Goal: Task Accomplishment & Management: Use online tool/utility

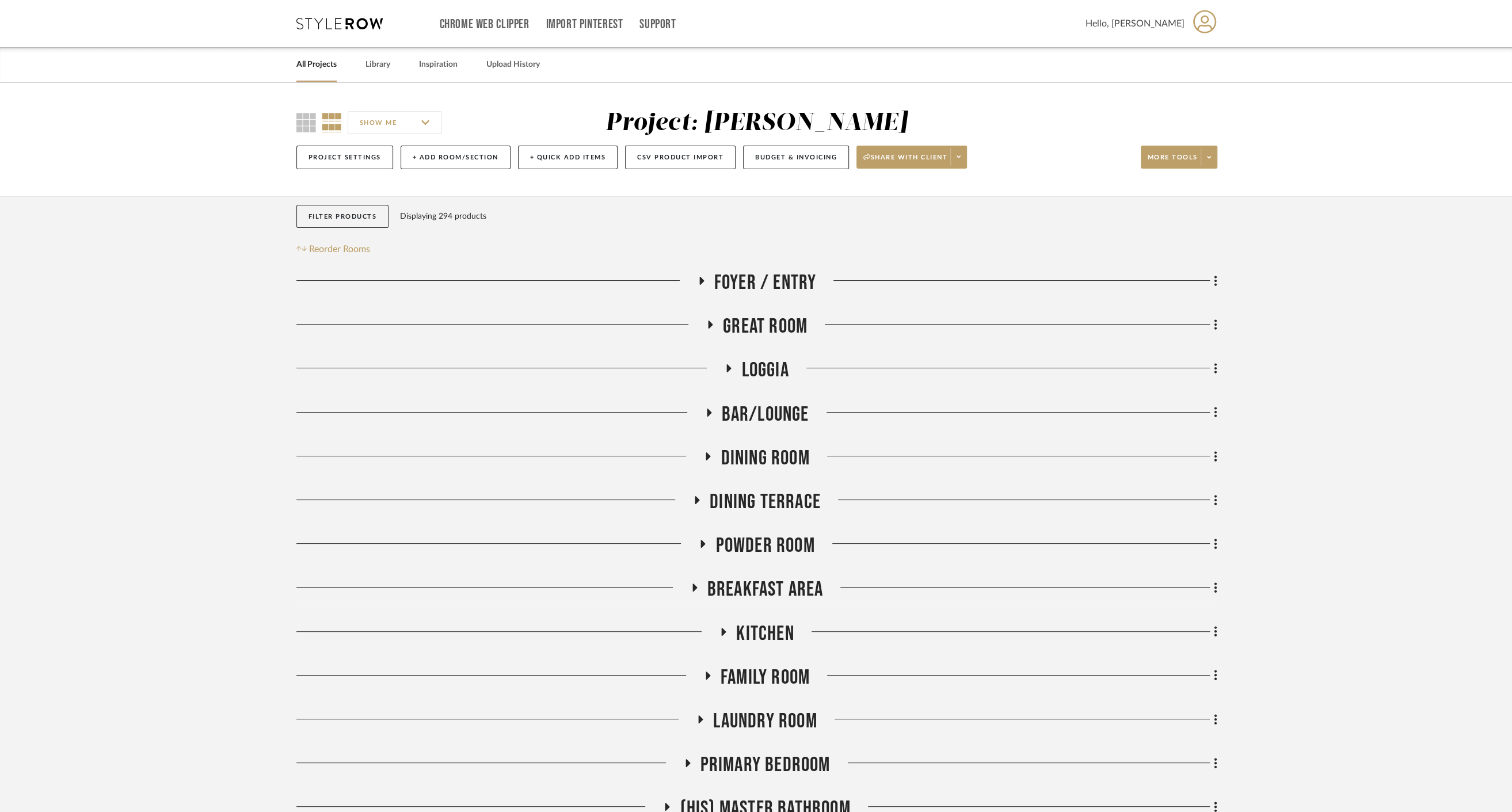
click at [754, 425] on span "Bar/Lounge" at bounding box center [765, 414] width 87 height 25
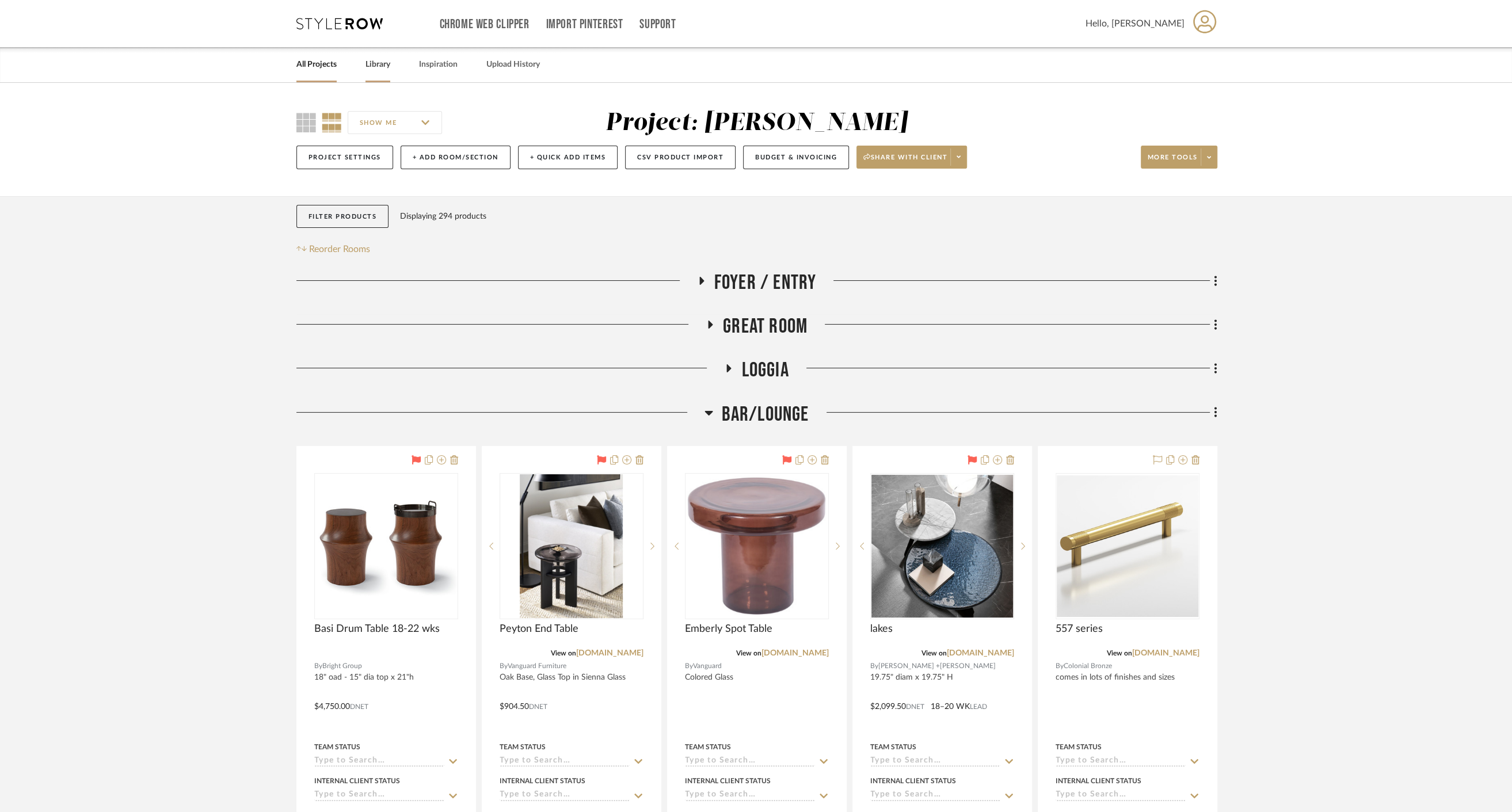
click at [374, 63] on link "Library" at bounding box center [378, 65] width 25 height 16
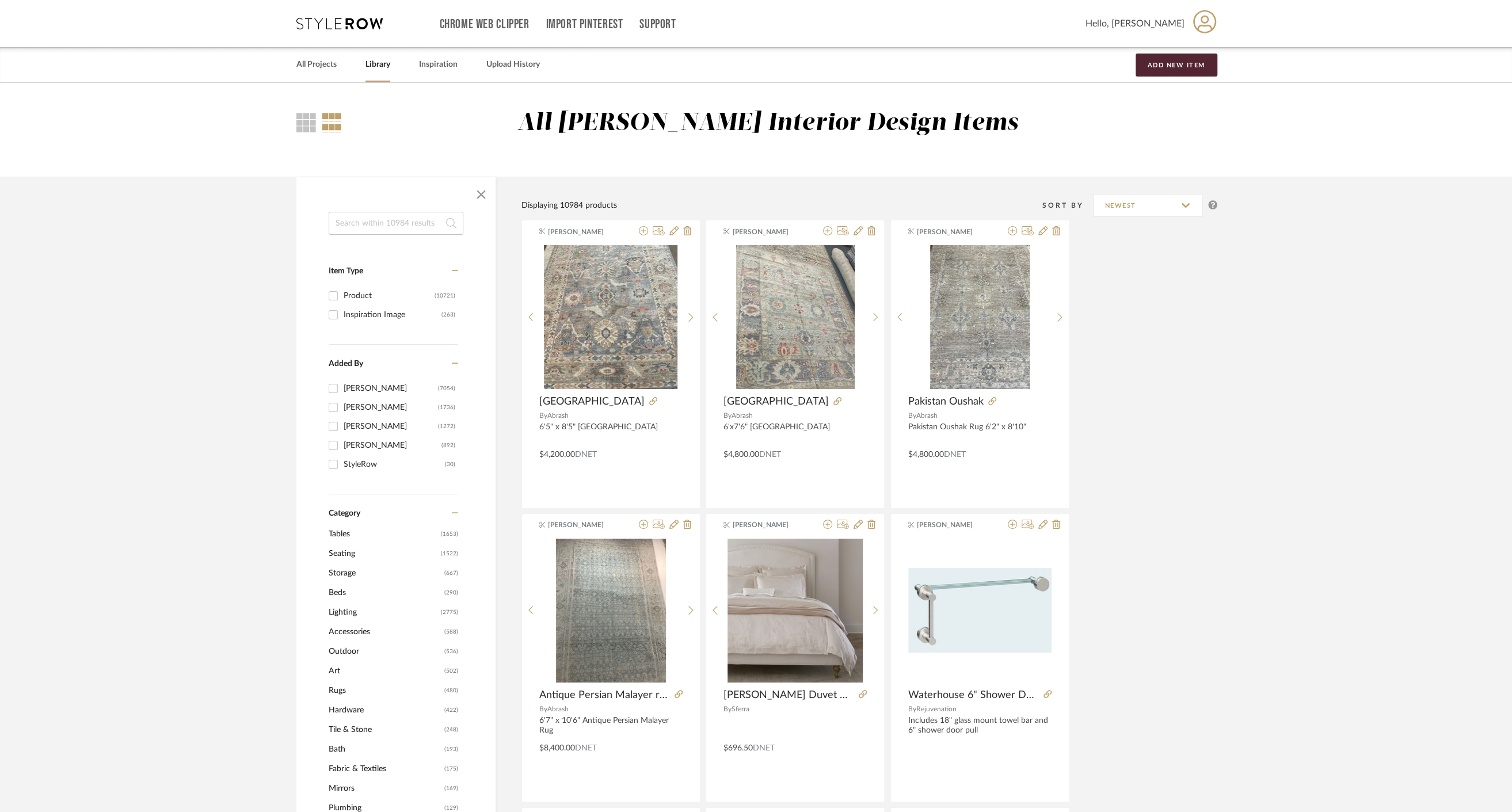
click at [406, 222] on input at bounding box center [396, 223] width 135 height 23
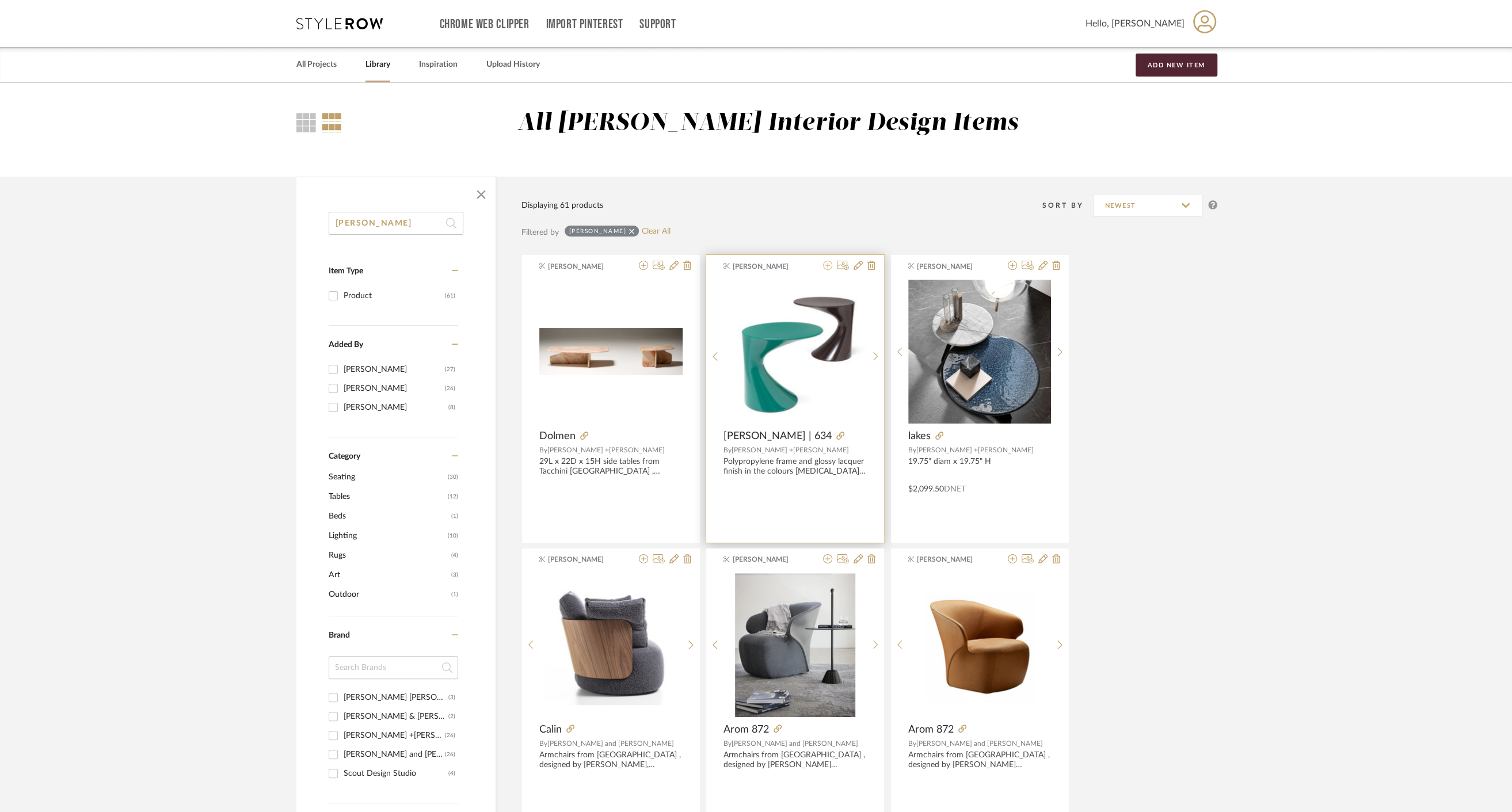
type input "[PERSON_NAME]"
click at [828, 267] on icon at bounding box center [828, 265] width 9 height 9
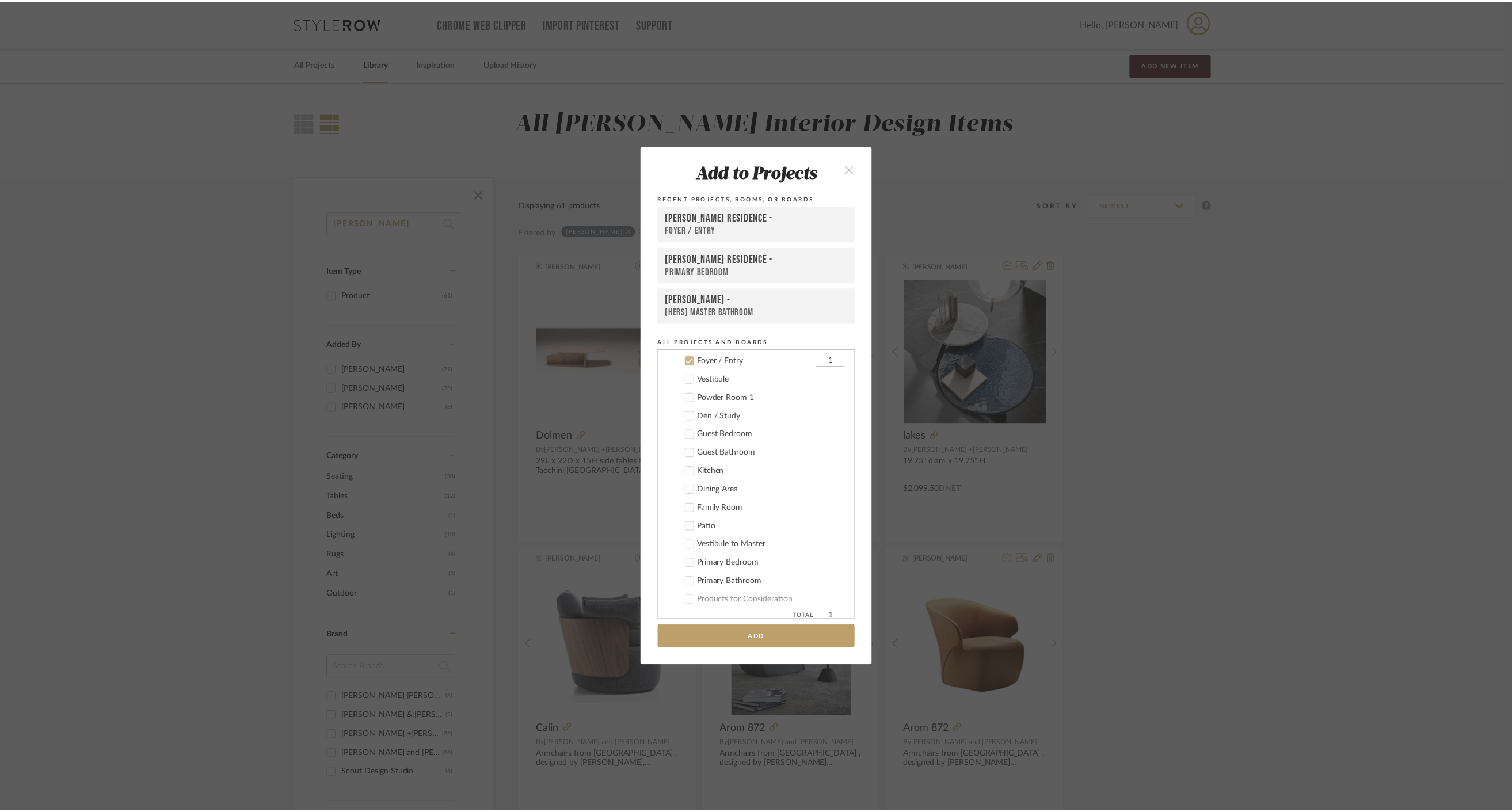
scroll to position [101, 0]
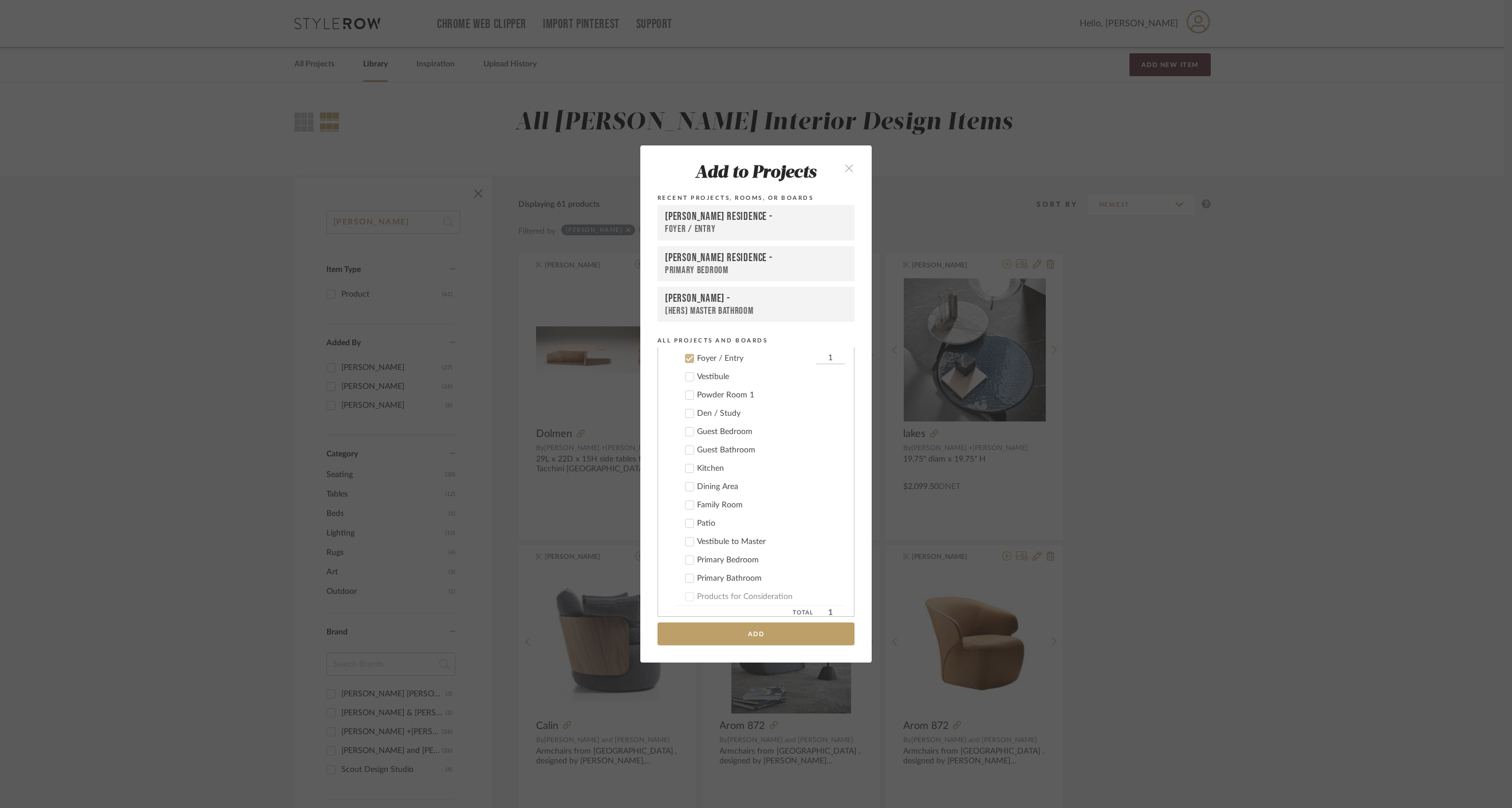
click at [687, 355] on icon at bounding box center [689, 358] width 8 height 8
click at [685, 501] on icon at bounding box center [689, 505] width 8 height 8
click at [741, 630] on button "Add" at bounding box center [756, 634] width 197 height 23
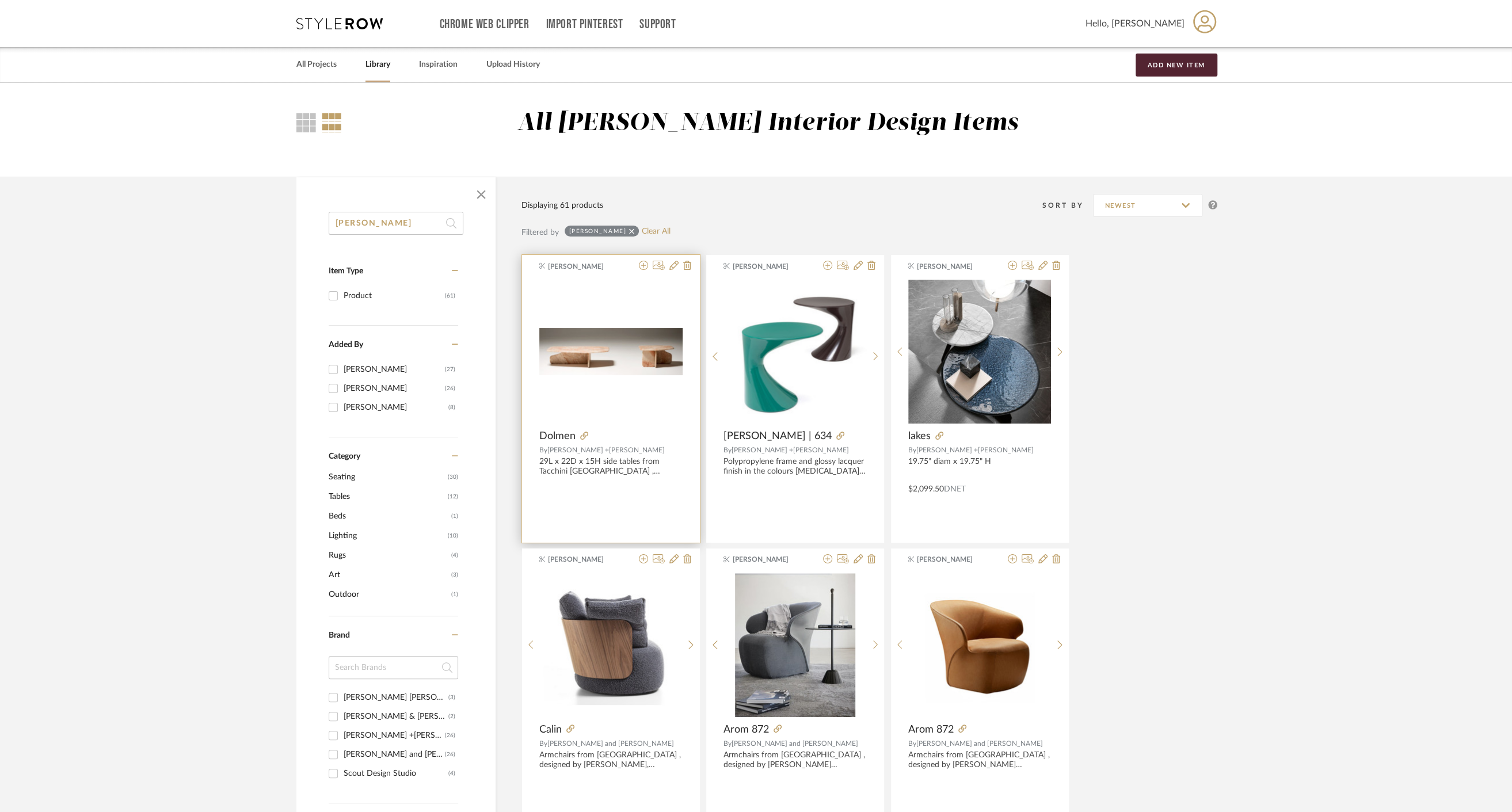
click at [583, 341] on img "0" at bounding box center [611, 351] width 143 height 47
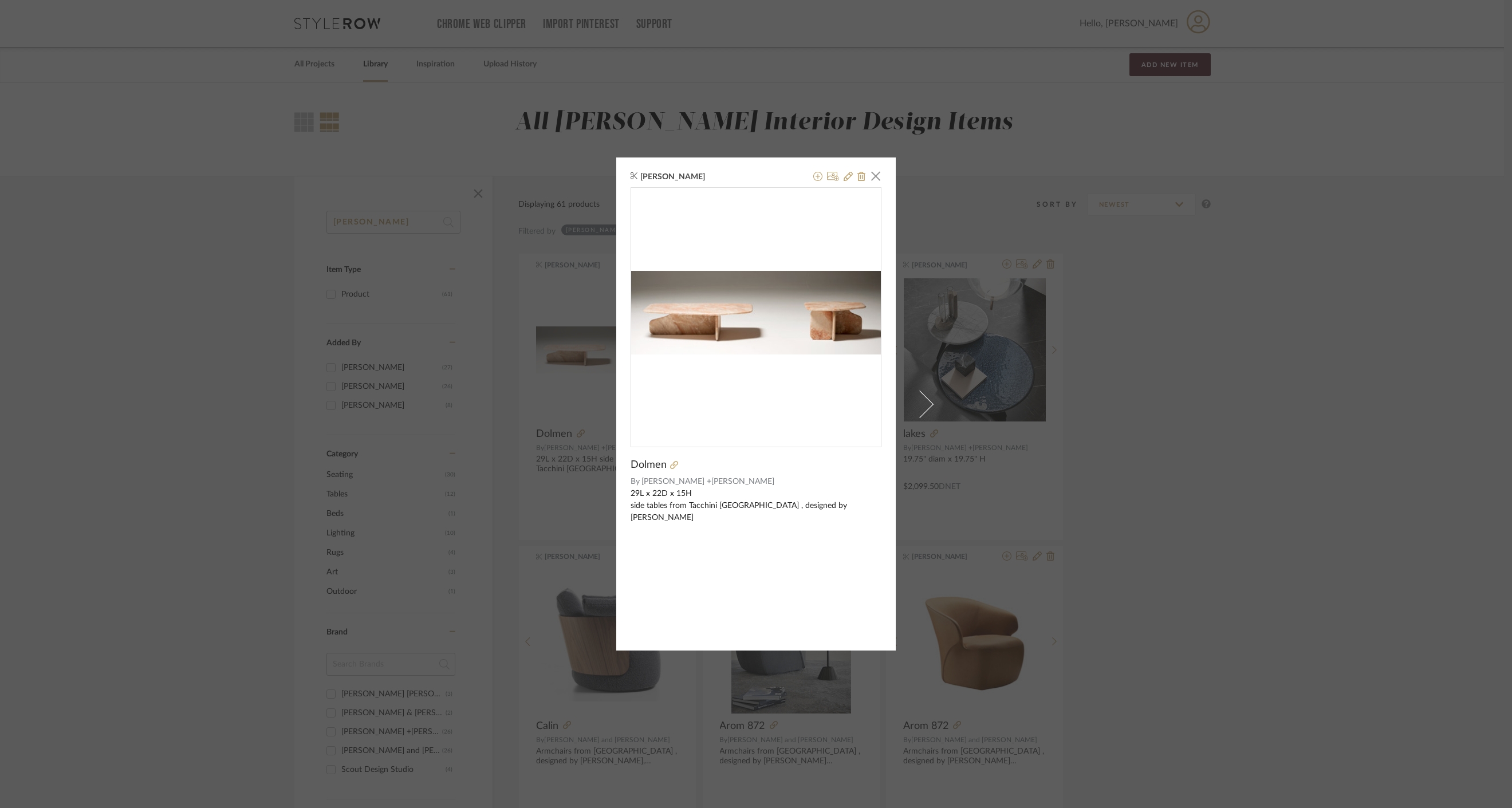
drag, startPoint x: 1083, startPoint y: 386, endPoint x: 1033, endPoint y: 388, distance: 50.0
click at [1081, 386] on div "[PERSON_NAME] × Dolmen By [PERSON_NAME] +[PERSON_NAME] 29L x 22D x 15H side tab…" at bounding box center [756, 404] width 1512 height 808
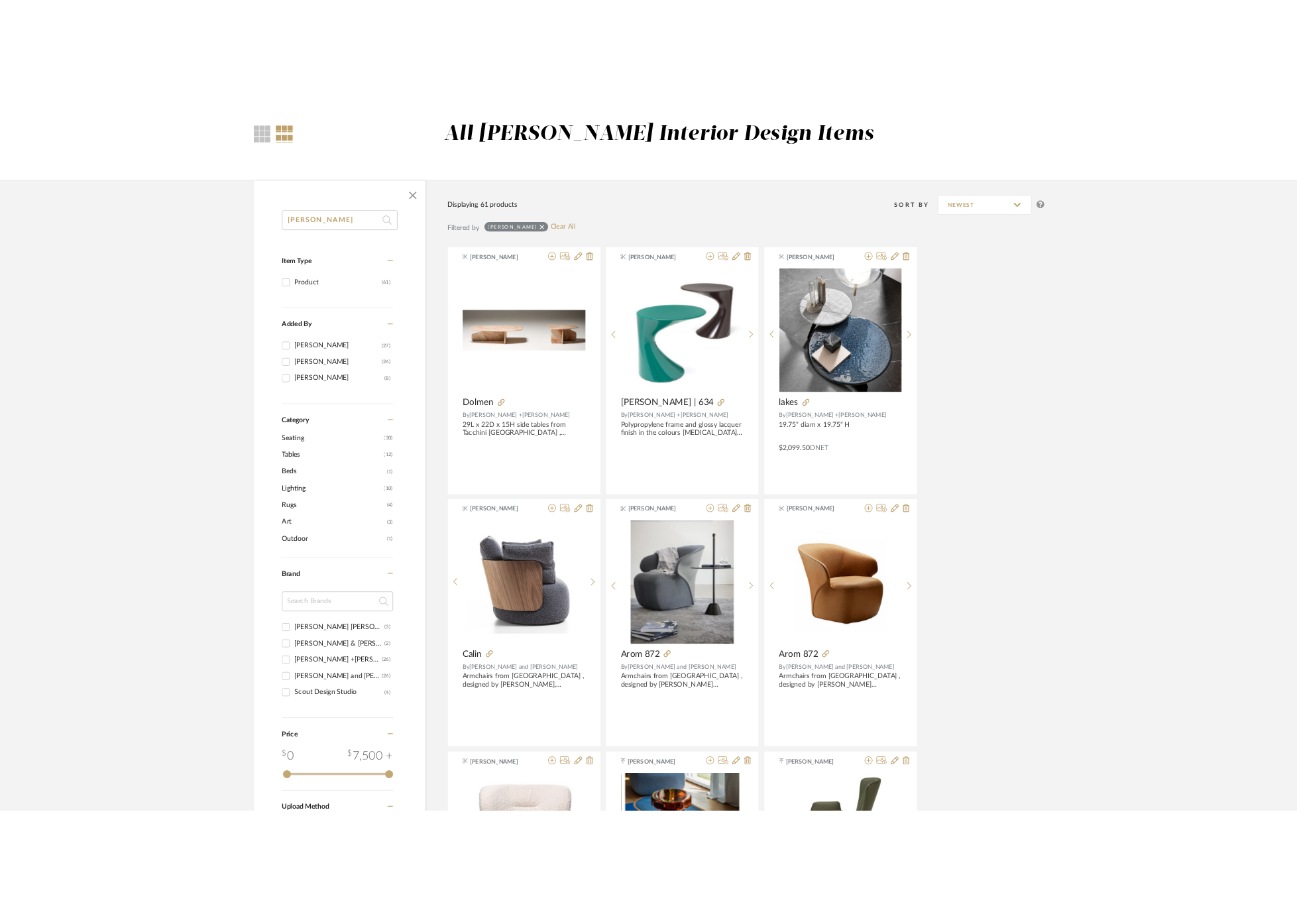
scroll to position [0, 0]
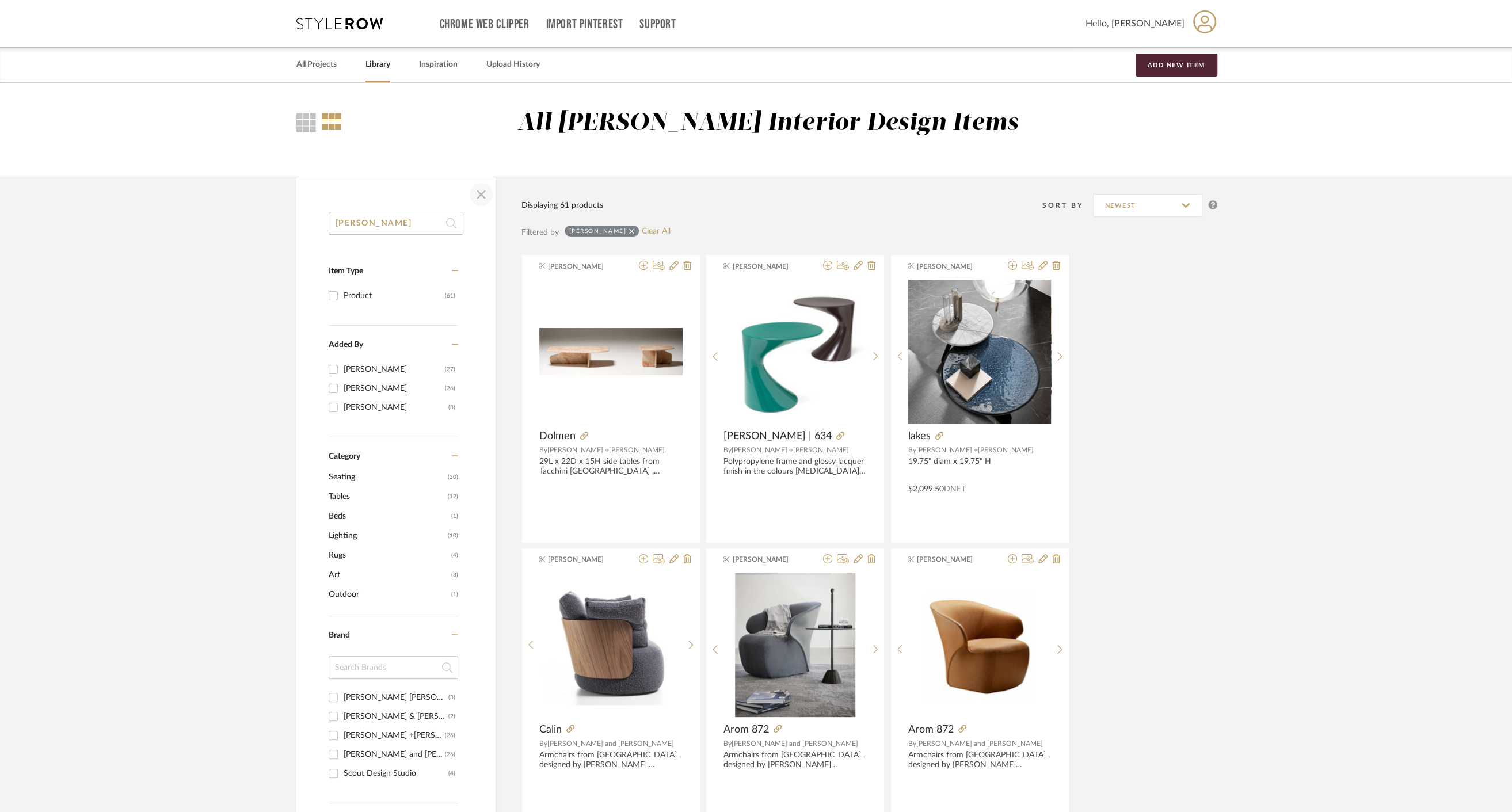
click at [478, 198] on span "button" at bounding box center [482, 194] width 28 height 28
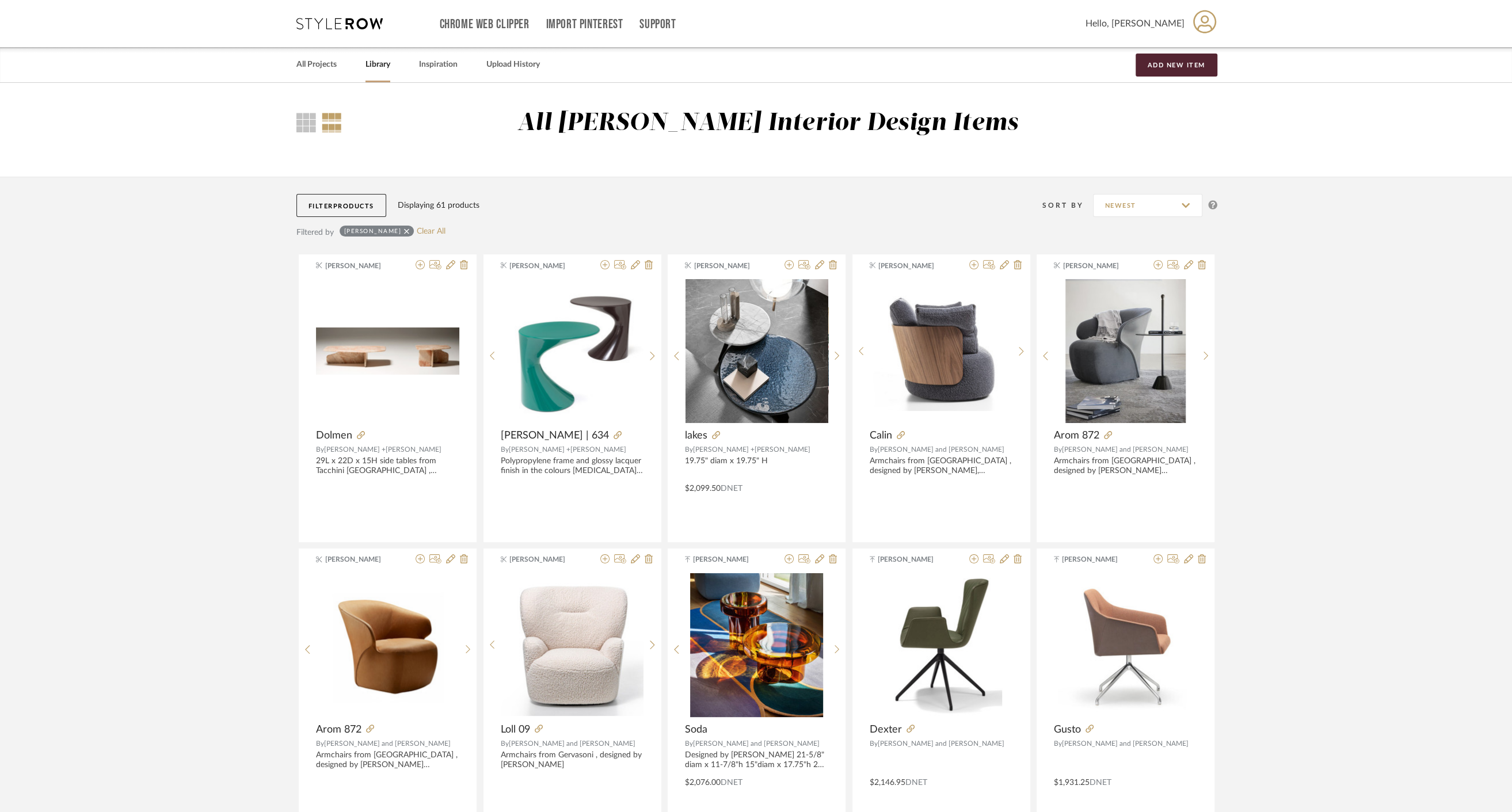
click at [378, 56] on div "Library" at bounding box center [378, 65] width 25 height 35
click at [376, 65] on link "Library" at bounding box center [378, 65] width 25 height 16
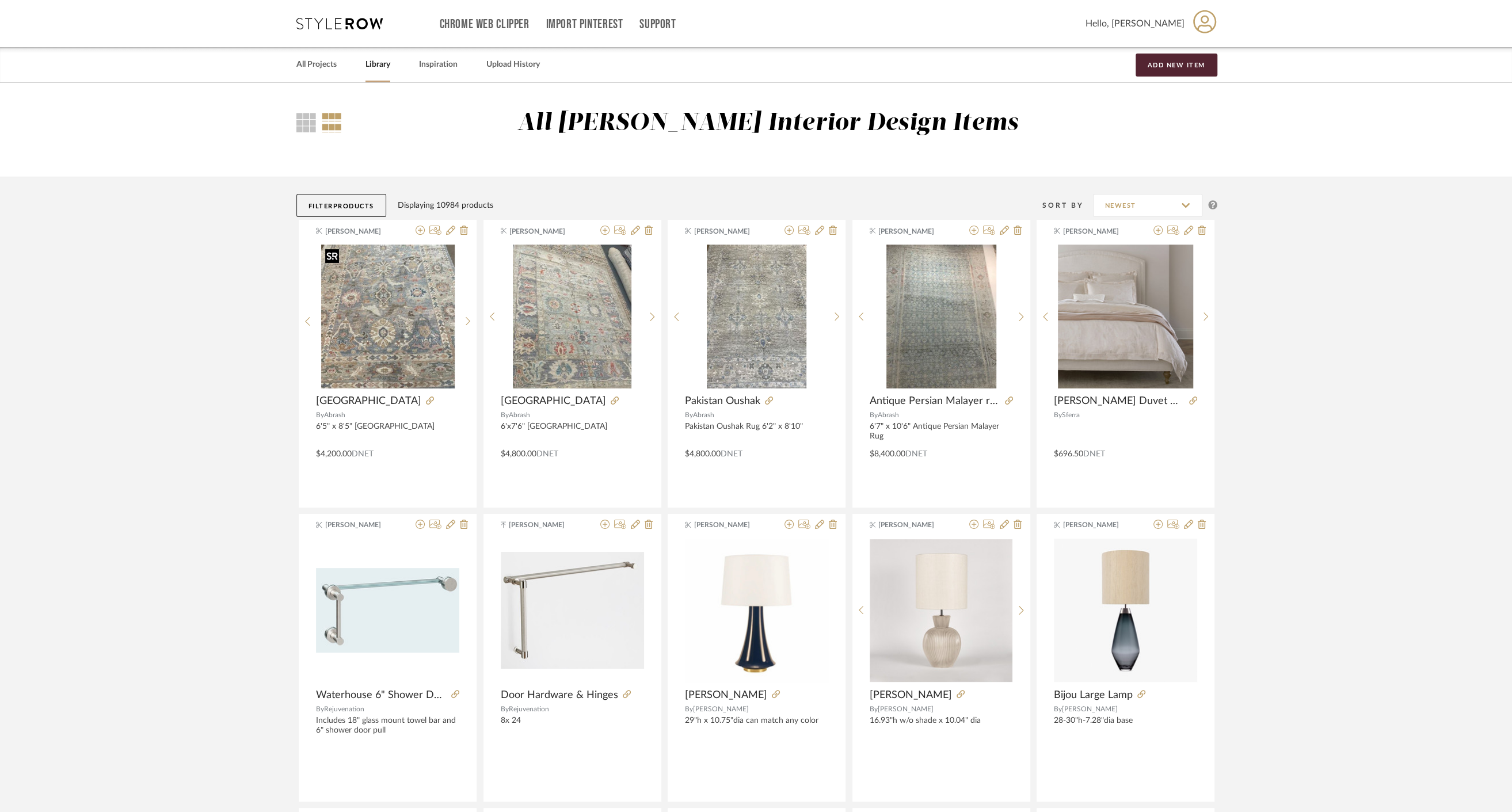
click at [337, 255] on div at bounding box center [332, 256] width 14 height 15
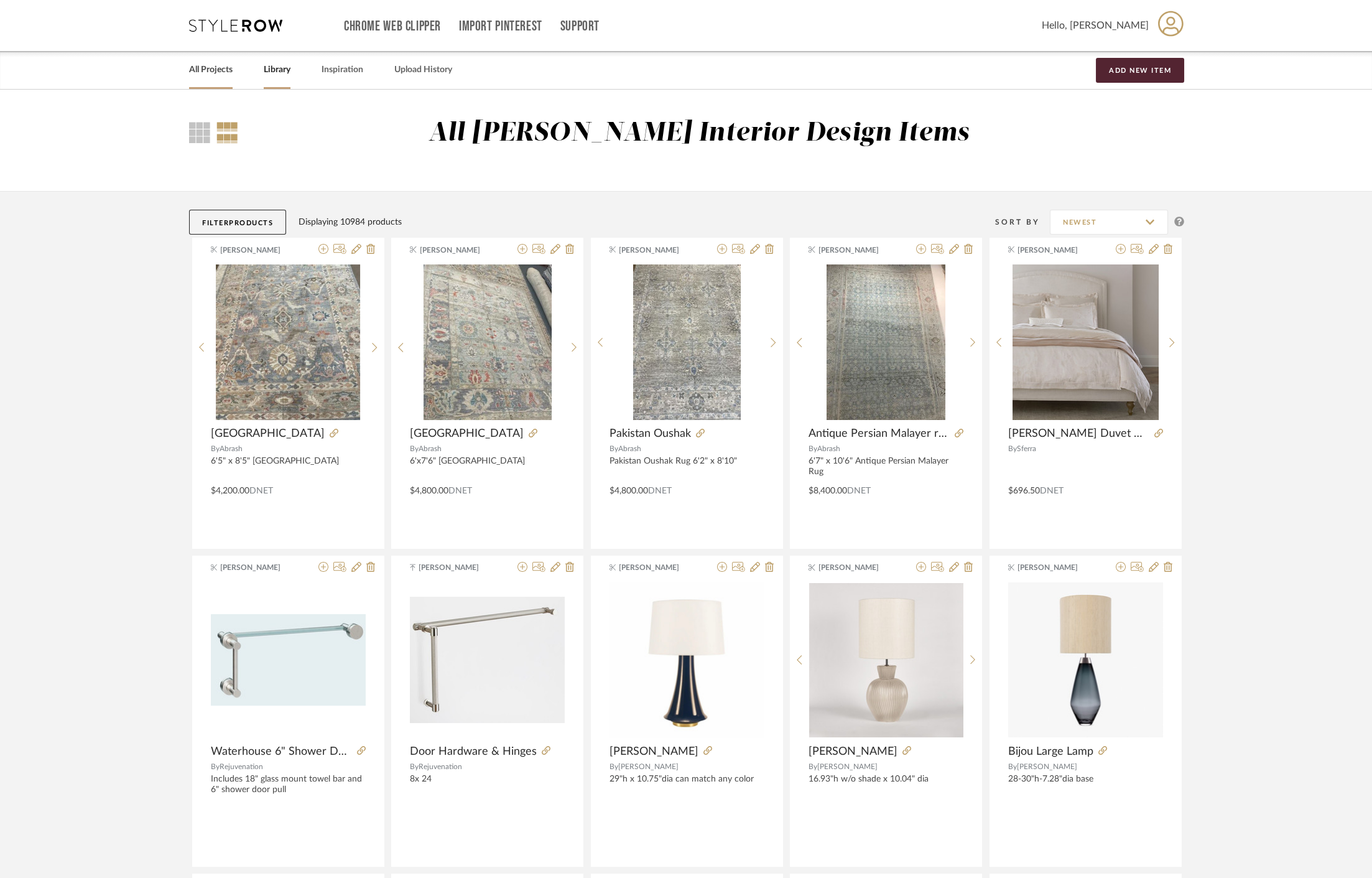
click at [201, 79] on div "All Projects" at bounding box center [211, 70] width 44 height 38
click at [232, 64] on link "All Projects" at bounding box center [211, 70] width 44 height 17
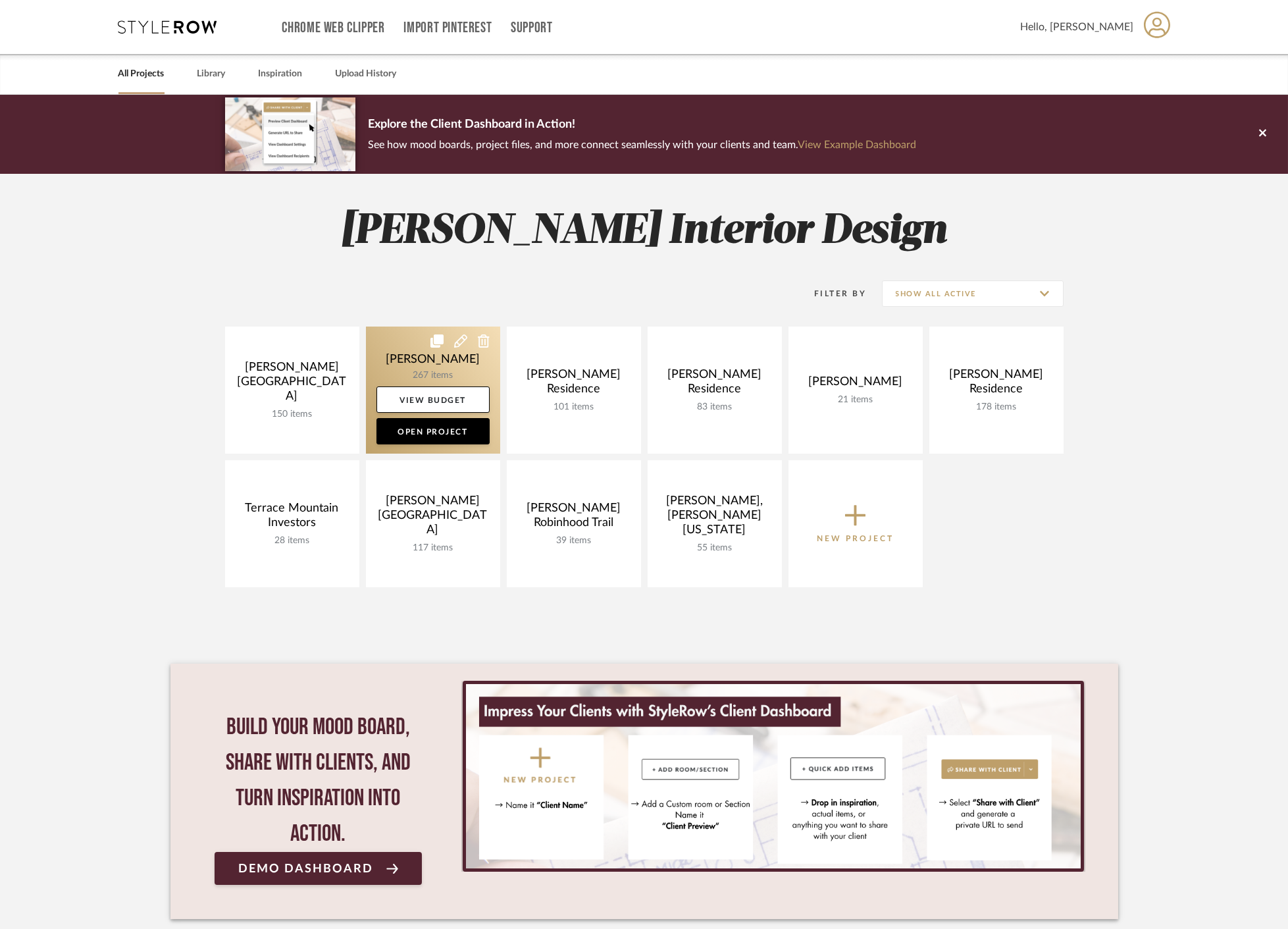
click at [398, 358] on link at bounding box center [433, 390] width 134 height 127
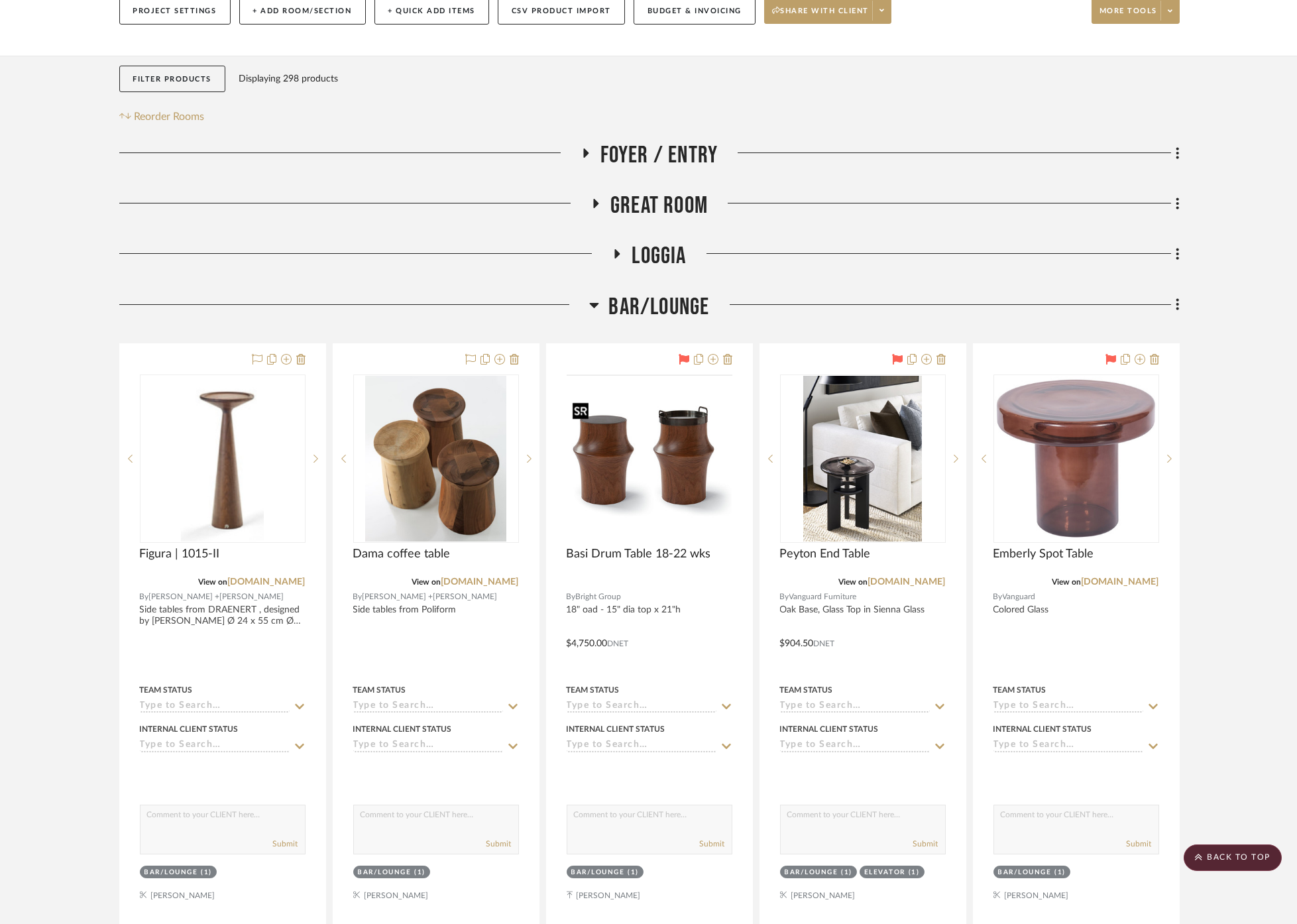
scroll to position [147, 0]
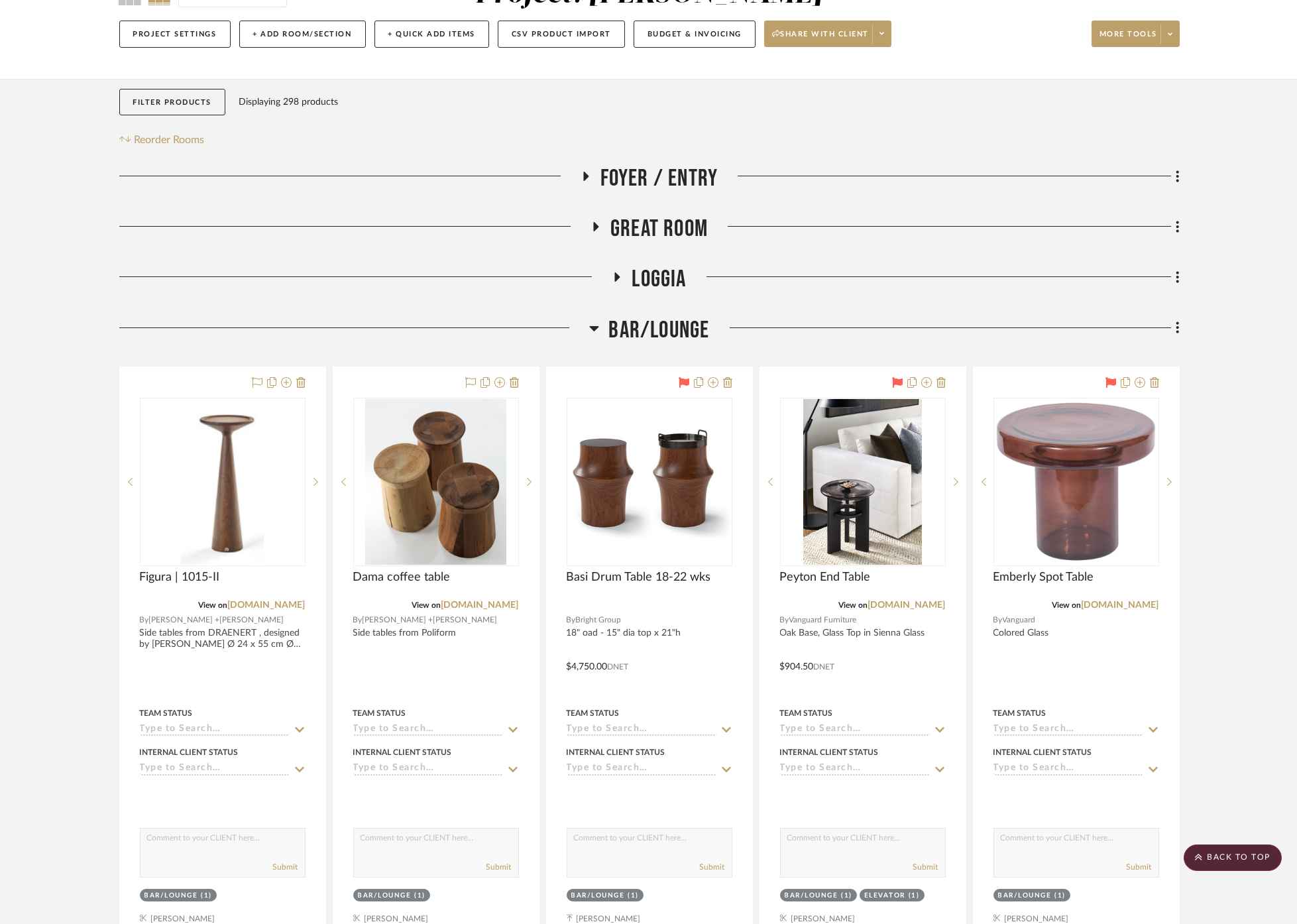
click at [651, 226] on span "Great Room" at bounding box center [659, 229] width 97 height 29
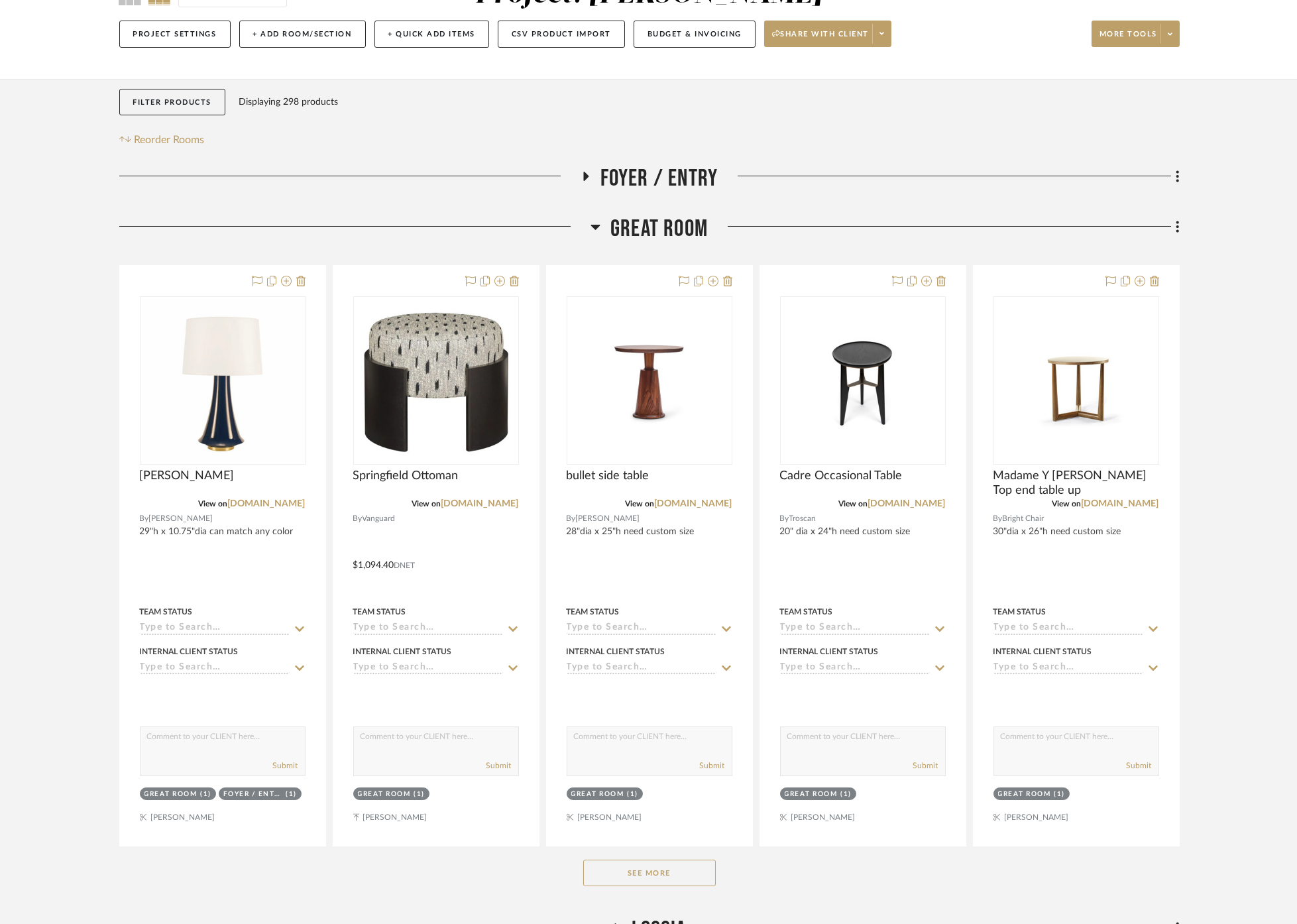
click at [640, 866] on button "See More" at bounding box center [649, 872] width 132 height 27
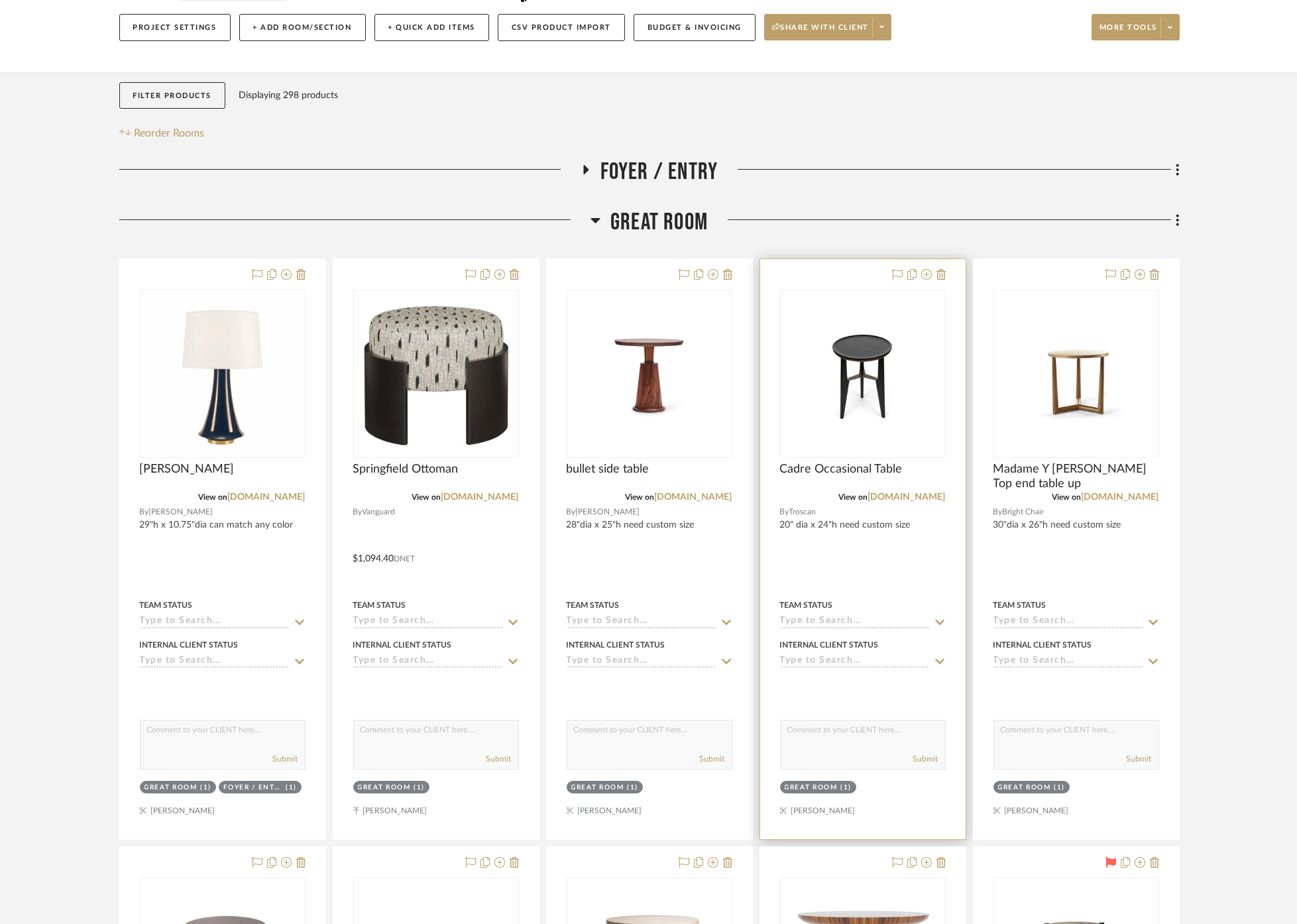
scroll to position [515, 0]
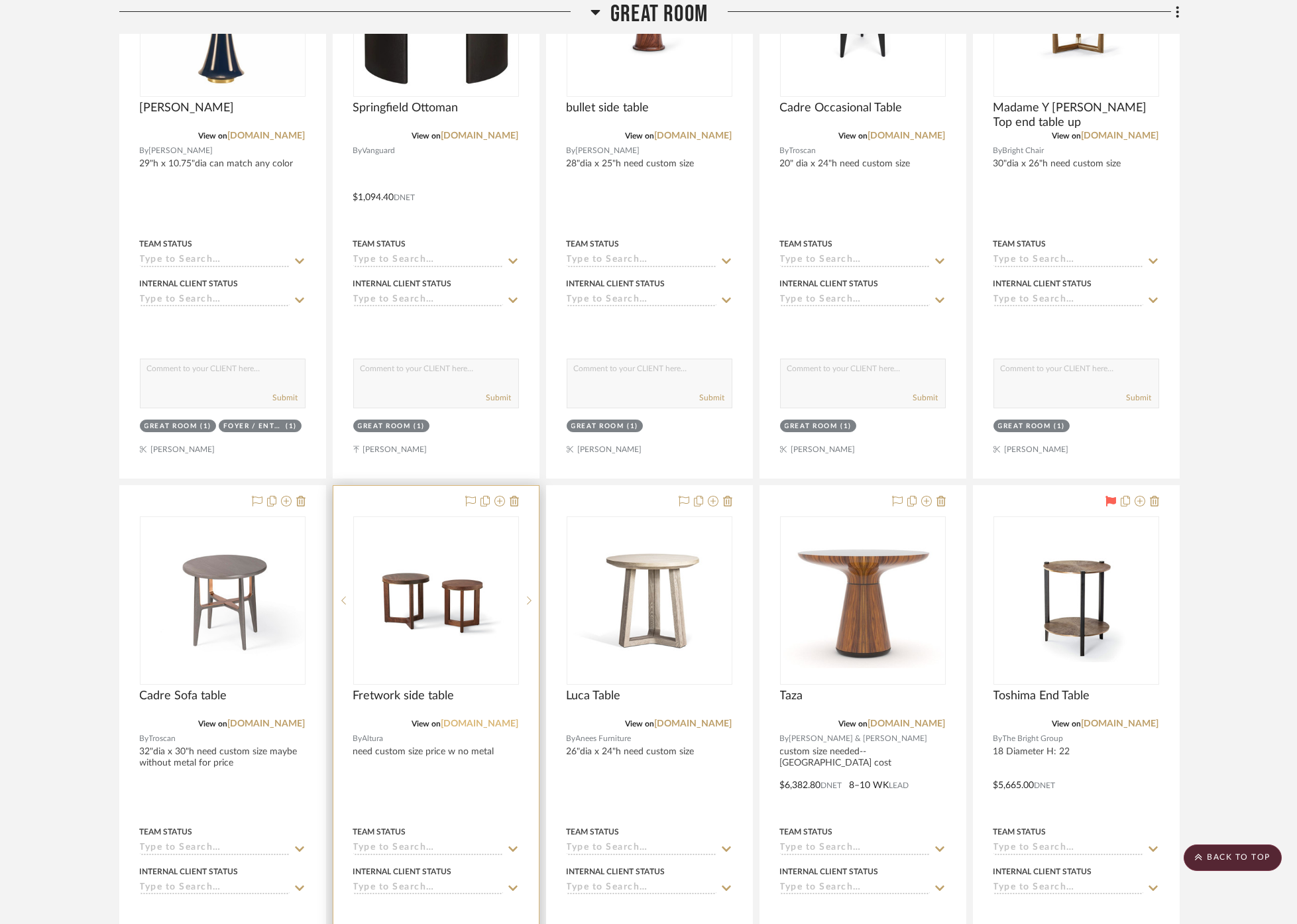
click at [461, 719] on link "[DOMAIN_NAME]" at bounding box center [480, 723] width 78 height 9
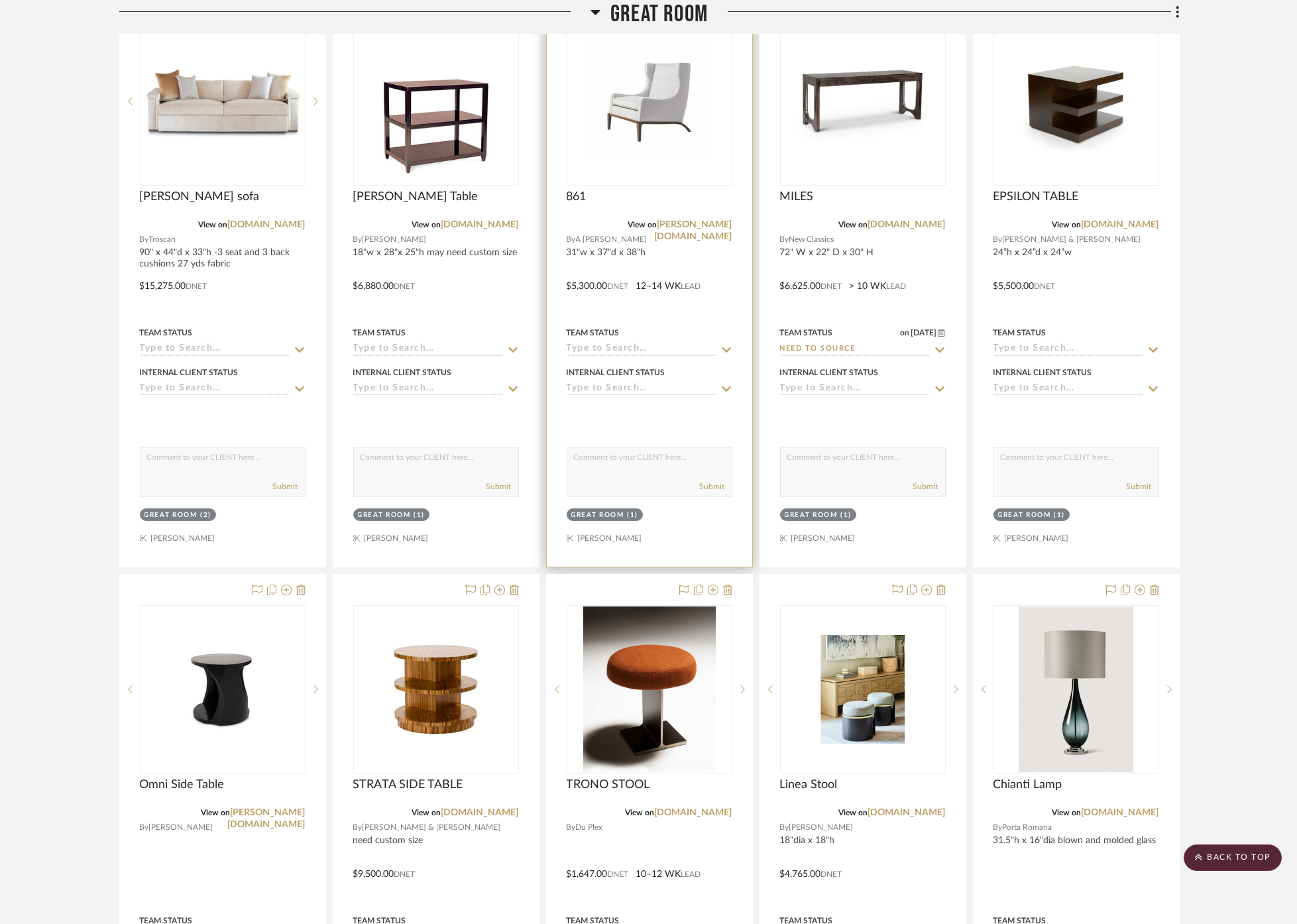
scroll to position [1619, 0]
